Goal: Information Seeking & Learning: Learn about a topic

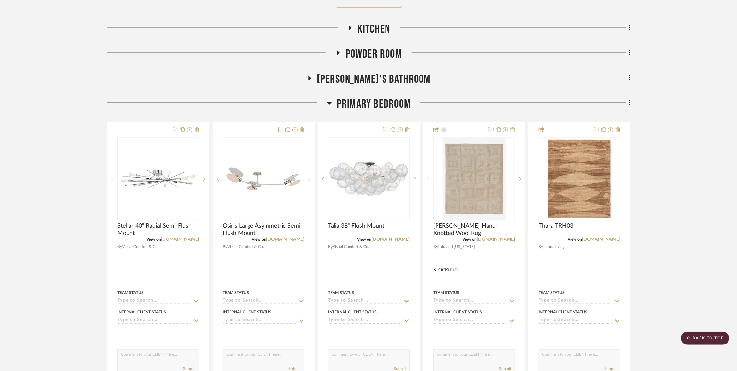
scroll to position [500, 0]
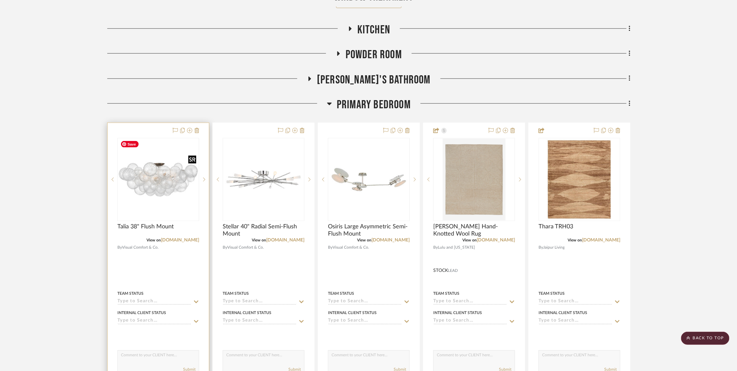
click at [156, 178] on img "0" at bounding box center [158, 179] width 80 height 80
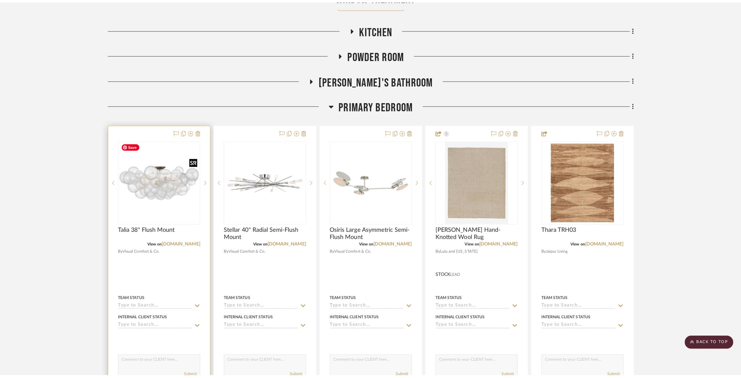
scroll to position [0, 0]
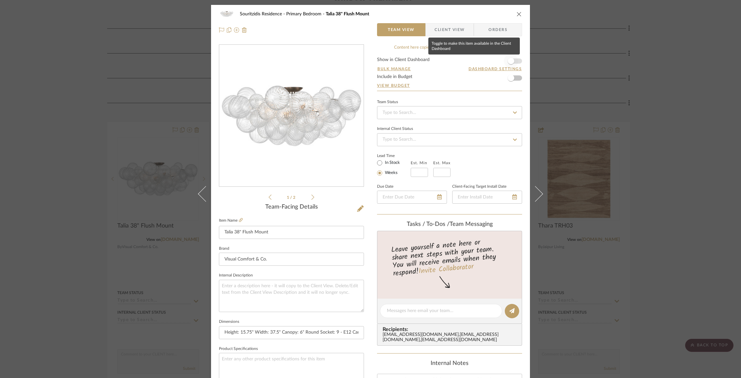
click at [513, 61] on span "button" at bounding box center [511, 61] width 14 height 14
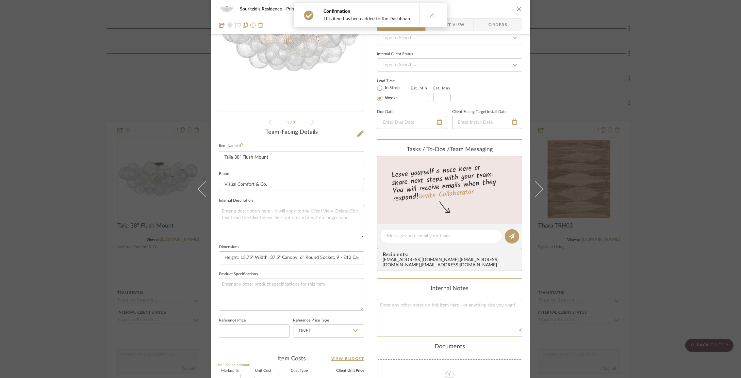
scroll to position [185, 0]
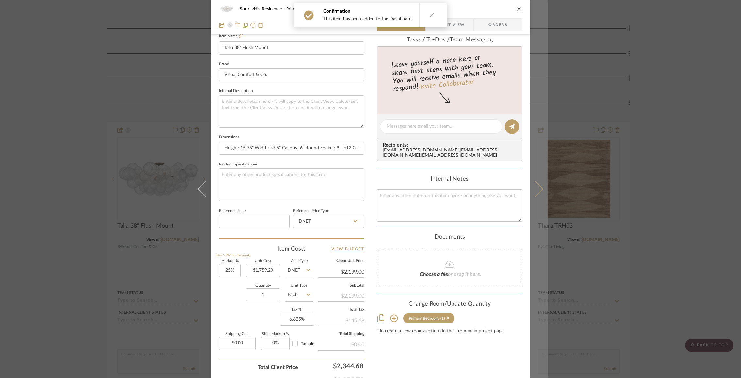
click at [536, 187] on icon at bounding box center [535, 189] width 16 height 16
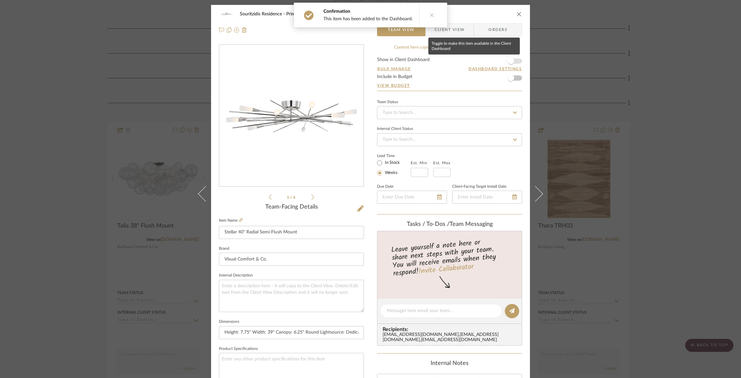
click at [513, 60] on span "button" at bounding box center [511, 61] width 14 height 14
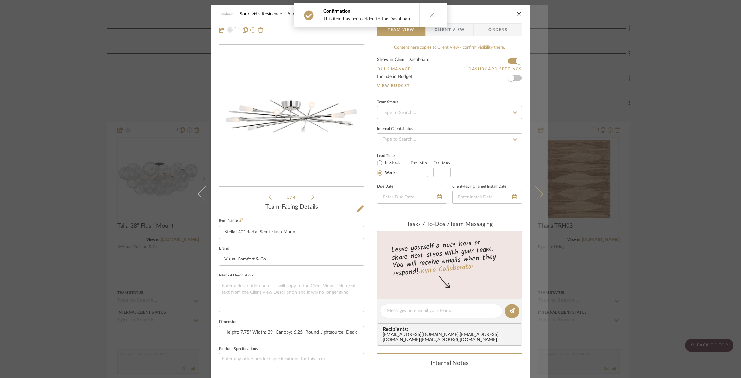
click at [540, 193] on icon at bounding box center [535, 194] width 16 height 16
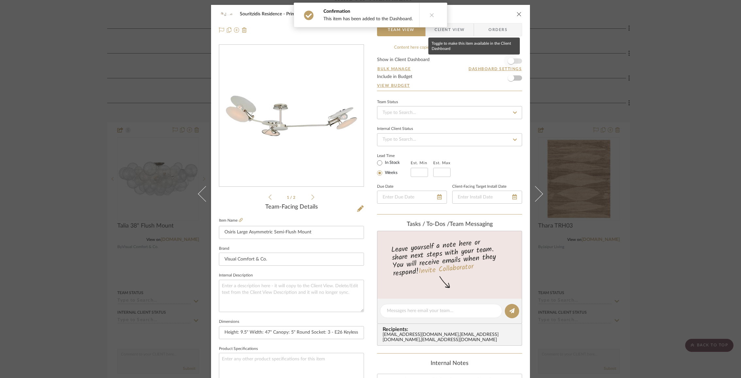
click at [512, 60] on span "button" at bounding box center [511, 61] width 14 height 14
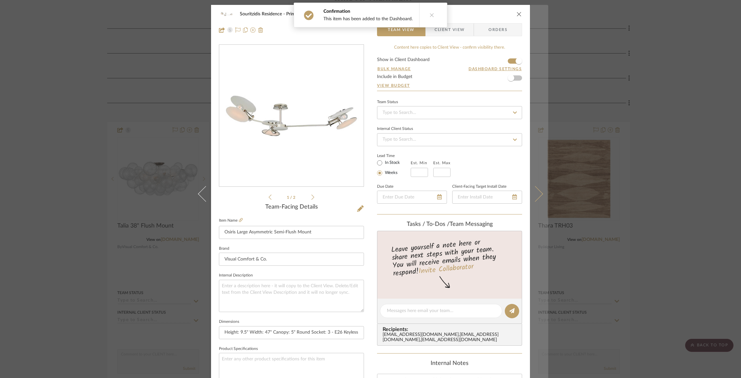
click at [543, 204] on button at bounding box center [539, 194] width 18 height 378
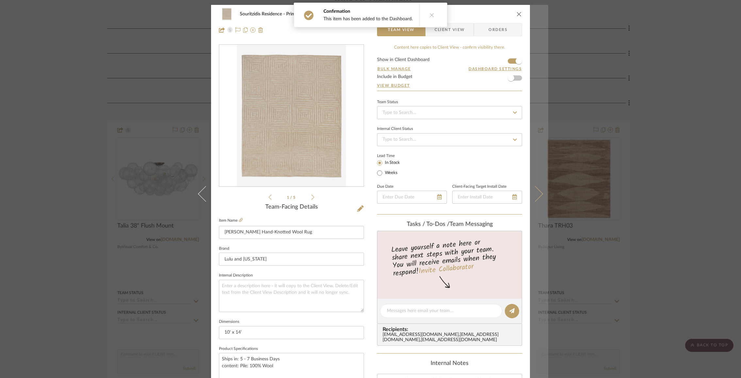
click at [530, 187] on button at bounding box center [539, 194] width 18 height 378
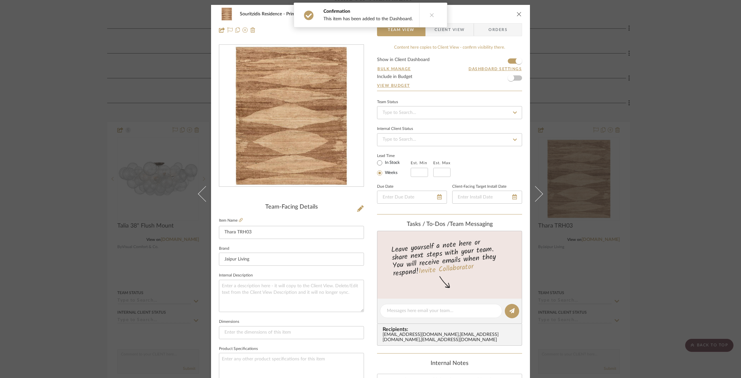
click at [518, 15] on icon "close" at bounding box center [519, 13] width 5 height 5
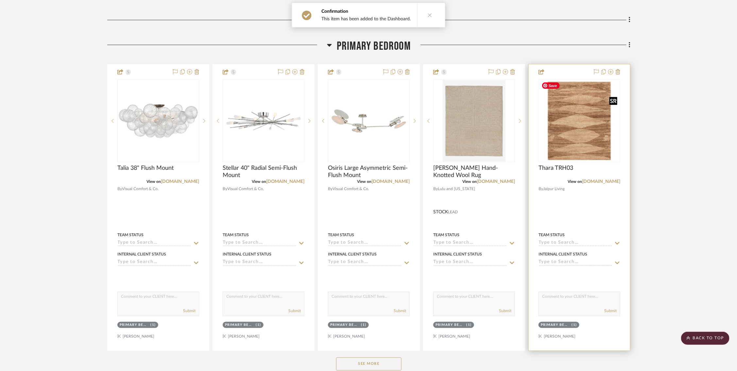
scroll to position [714, 0]
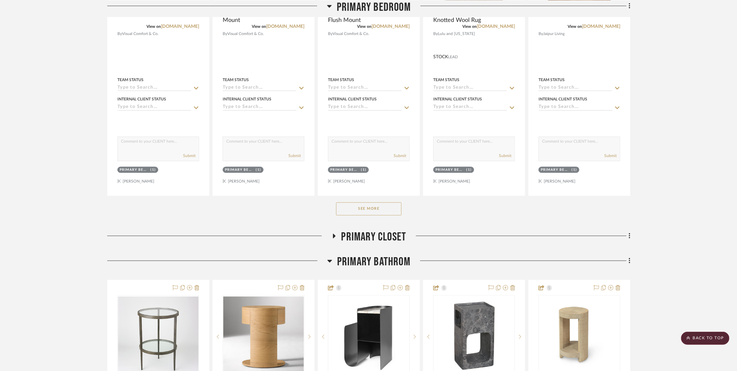
click at [376, 212] on button "See More" at bounding box center [368, 208] width 65 height 13
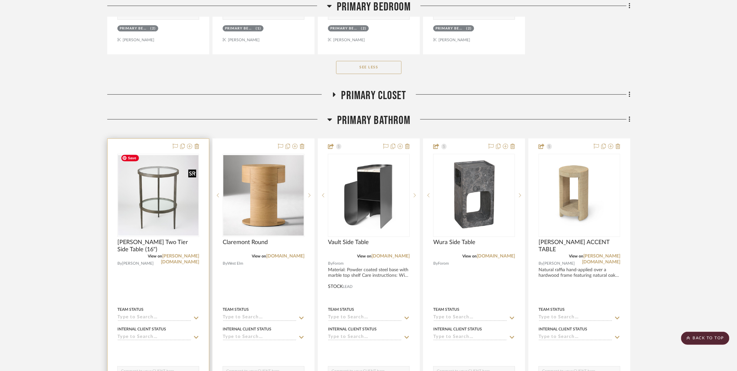
scroll to position [1172, 0]
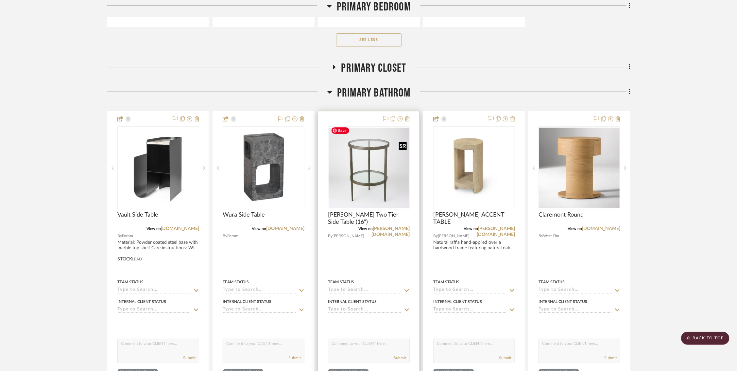
click at [359, 173] on img "0" at bounding box center [368, 167] width 80 height 80
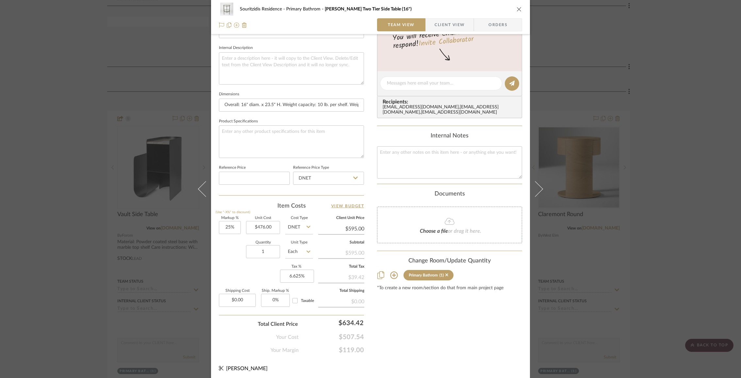
scroll to position [0, 0]
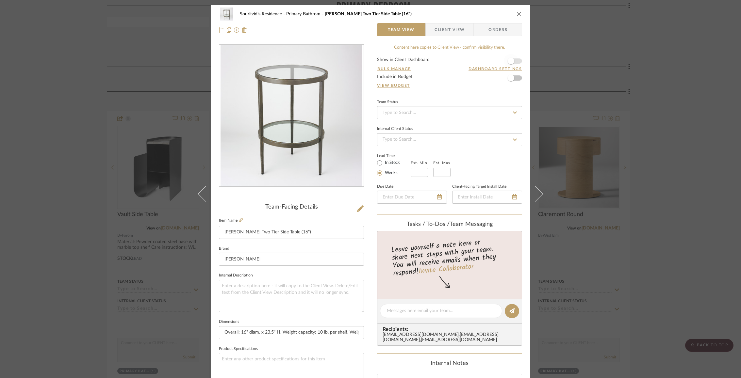
click at [510, 57] on span "button" at bounding box center [511, 61] width 14 height 14
click at [517, 12] on icon "close" at bounding box center [519, 13] width 5 height 5
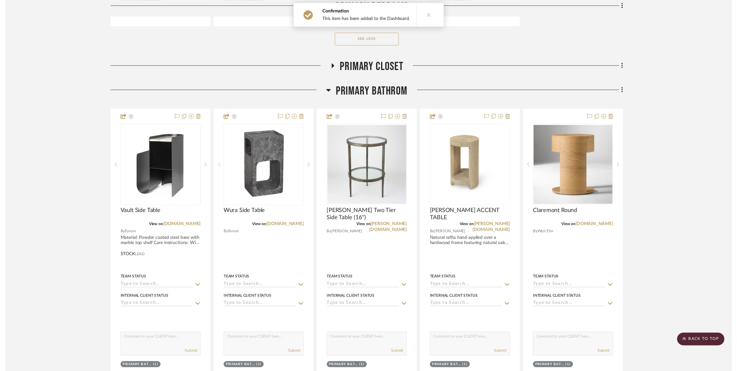
scroll to position [1172, 0]
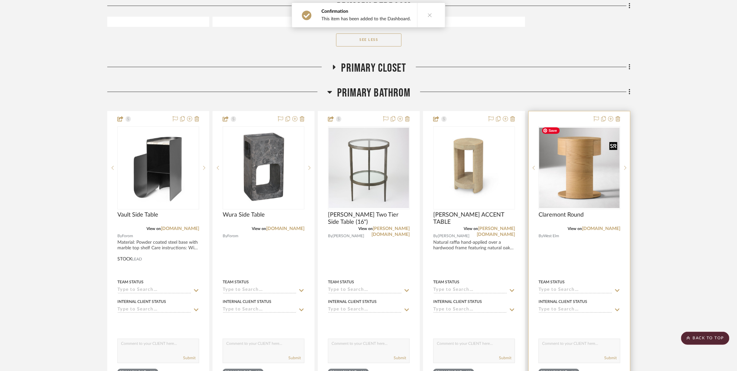
click at [588, 185] on img "0" at bounding box center [579, 167] width 80 height 80
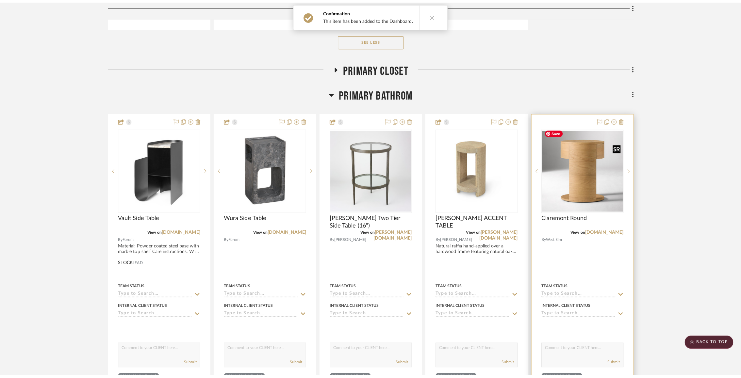
scroll to position [0, 0]
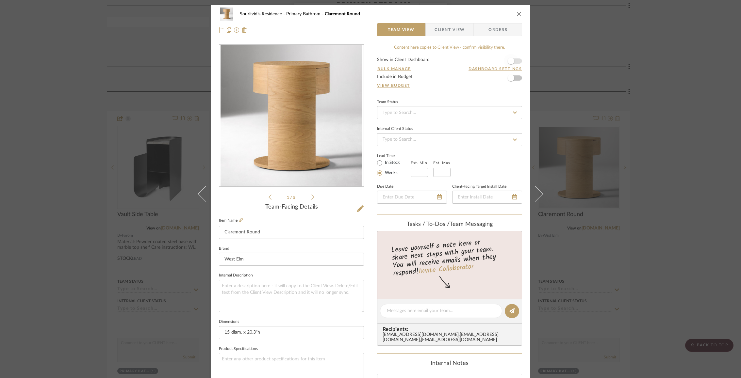
click at [515, 57] on span "button" at bounding box center [511, 61] width 14 height 14
click at [517, 16] on icon "close" at bounding box center [519, 13] width 5 height 5
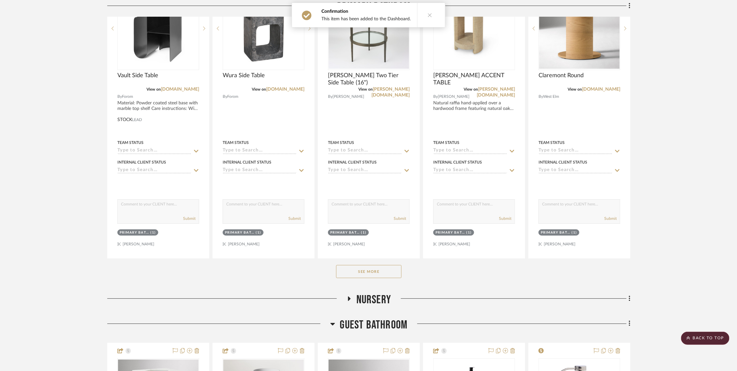
scroll to position [1327, 0]
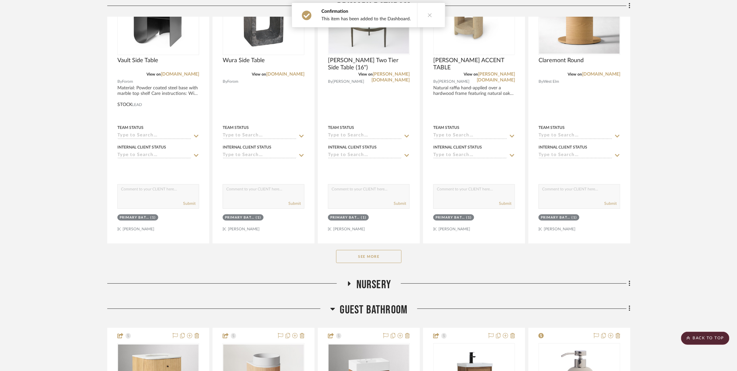
click at [382, 254] on button "See More" at bounding box center [368, 256] width 65 height 13
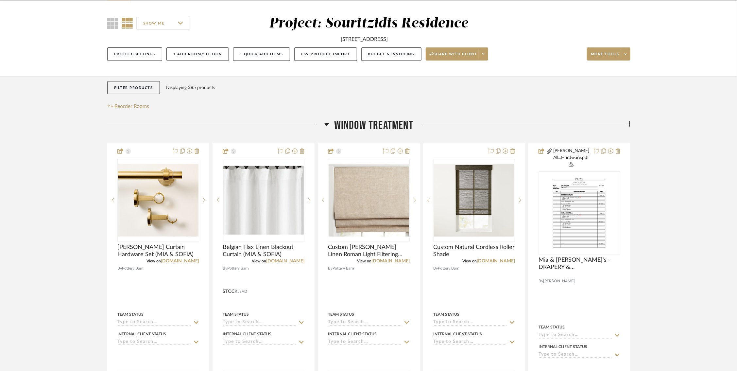
scroll to position [0, 0]
